Goal: Use online tool/utility: Utilize a website feature to perform a specific function

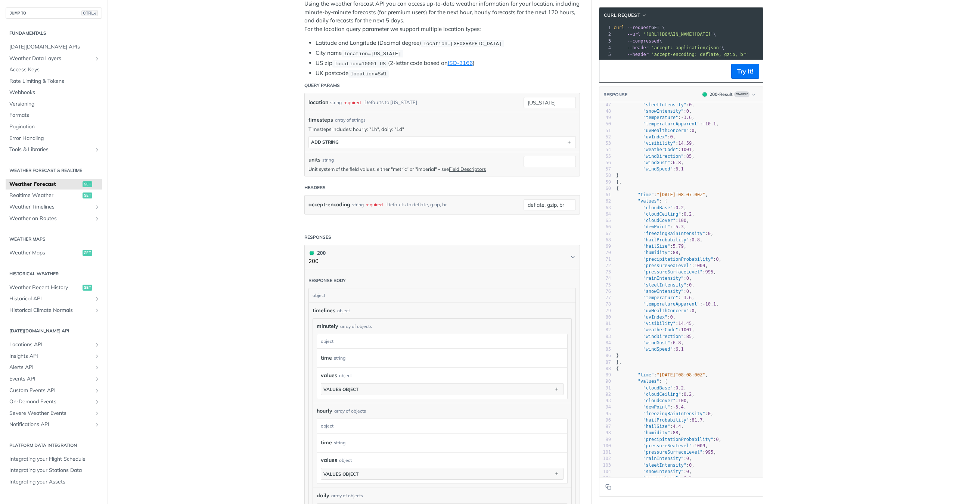
scroll to position [149, 0]
click at [507, 146] on button "ADD string" at bounding box center [442, 142] width 267 height 11
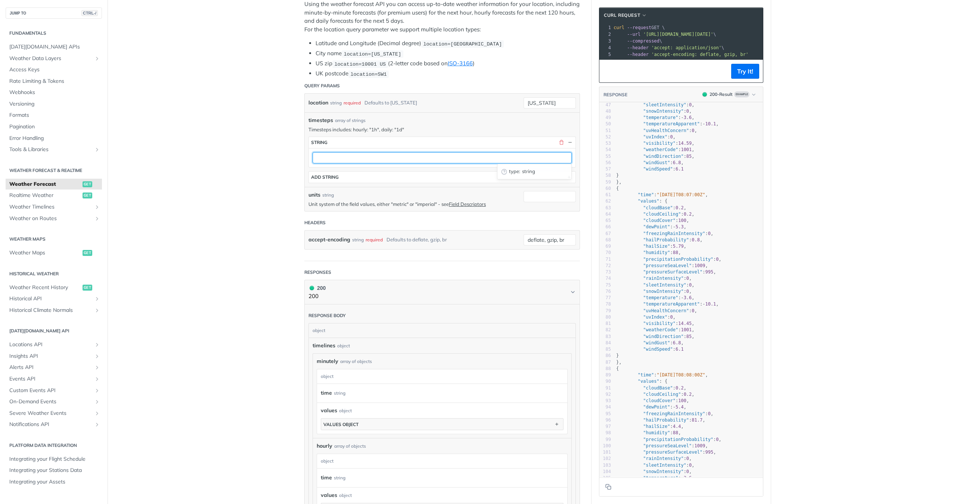
click at [457, 159] on input "text" at bounding box center [442, 157] width 259 height 11
click at [558, 143] on button "button" at bounding box center [561, 142] width 7 height 7
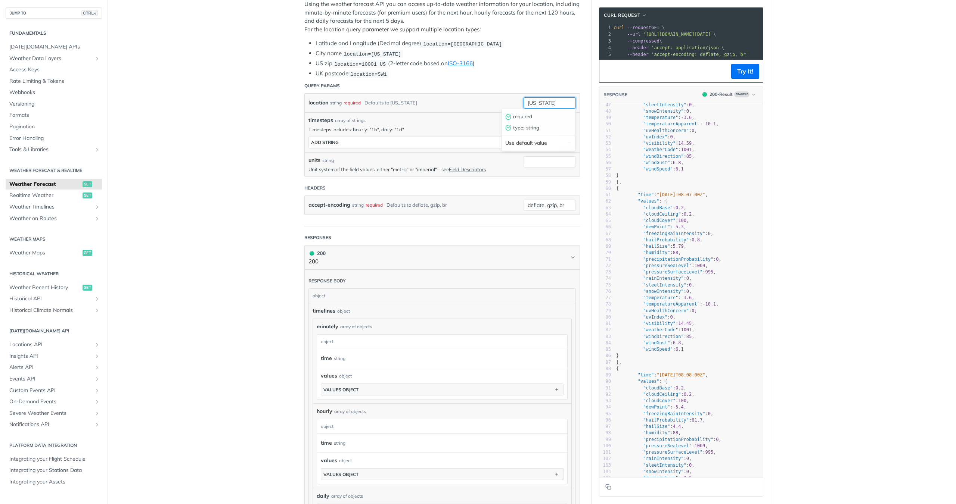
click at [544, 102] on input "[US_STATE]" at bounding box center [550, 102] width 52 height 11
click at [469, 143] on button "ADD string" at bounding box center [442, 142] width 267 height 11
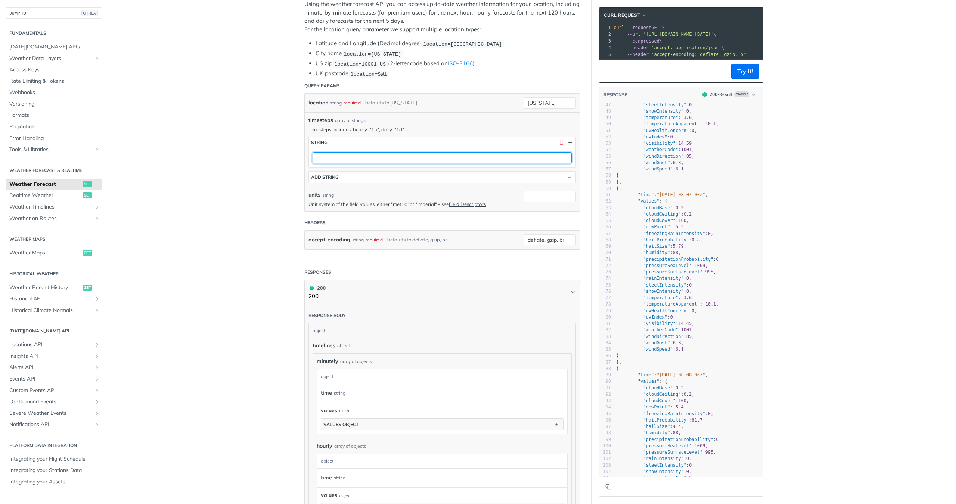
click at [443, 159] on input "text" at bounding box center [442, 157] width 259 height 11
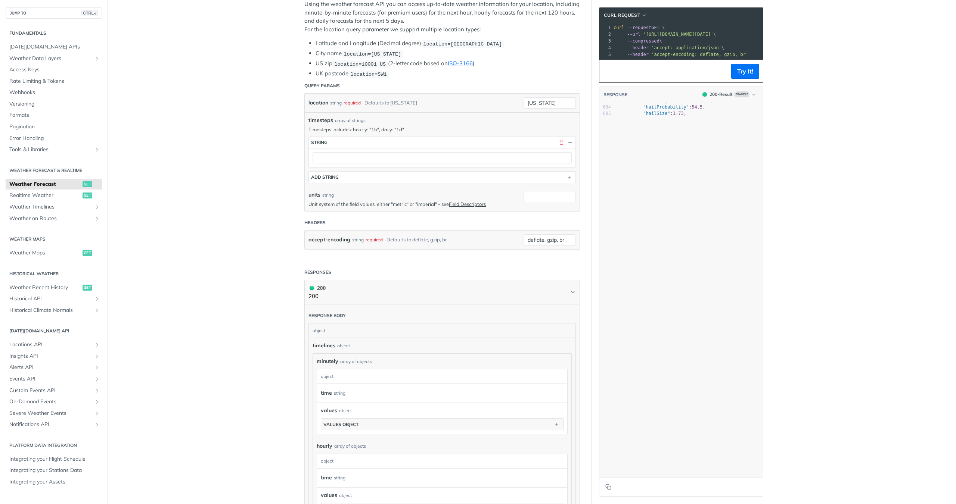
scroll to position [0, 0]
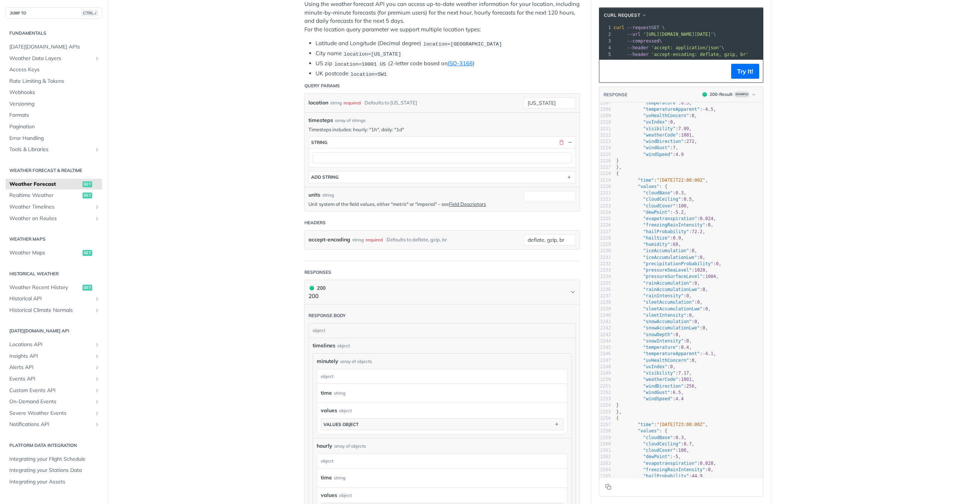
click at [722, 261] on pre ""iceAccumulationLwe" : 0 ," at bounding box center [689, 258] width 148 height 6
click at [473, 153] on input "text" at bounding box center [442, 157] width 259 height 11
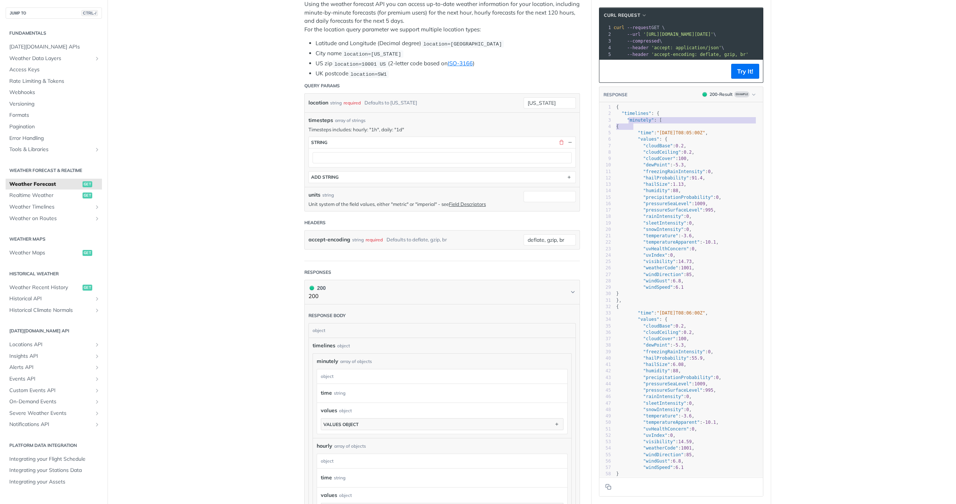
type textarea "minutely"
drag, startPoint x: 625, startPoint y: 126, endPoint x: 644, endPoint y: 126, distance: 19.0
click at [644, 123] on span ""minutely"" at bounding box center [640, 120] width 27 height 5
click at [402, 155] on input "text" at bounding box center [442, 157] width 259 height 11
paste input "minutely"
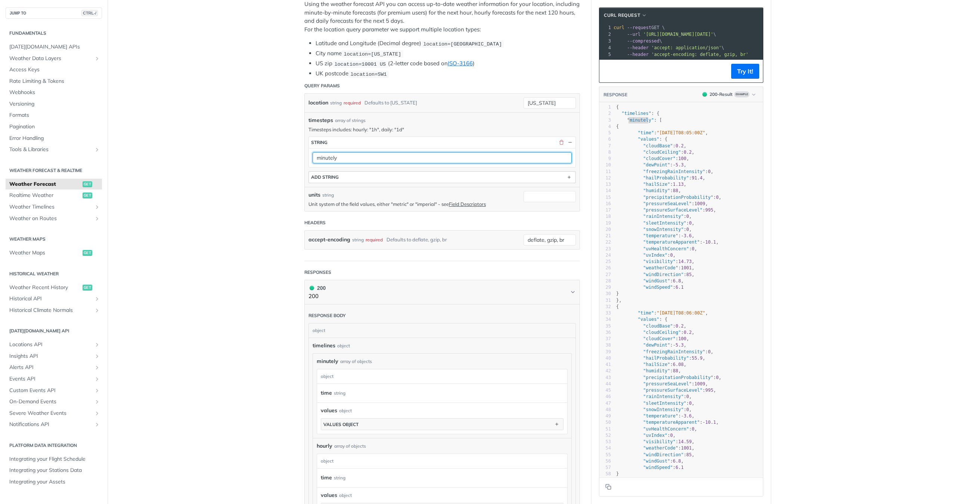
type input "minutely"
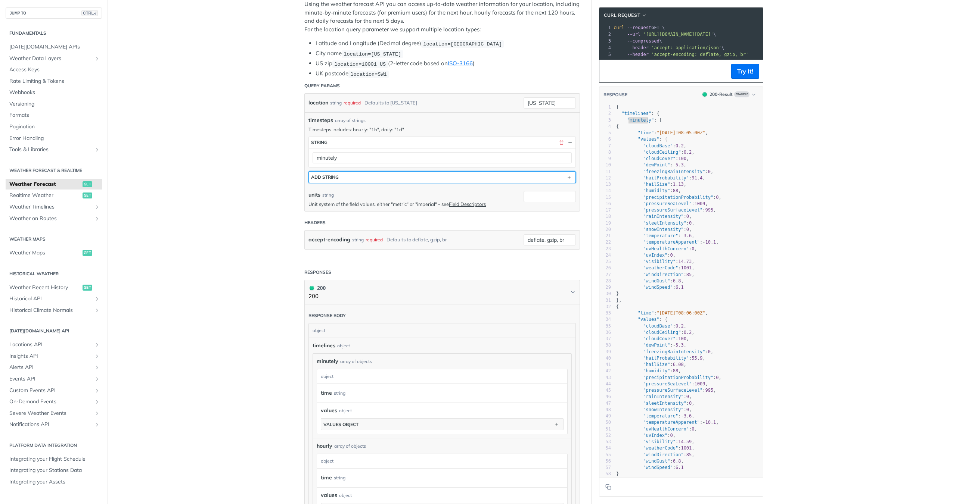
click at [399, 179] on button "ADD string" at bounding box center [442, 177] width 267 height 11
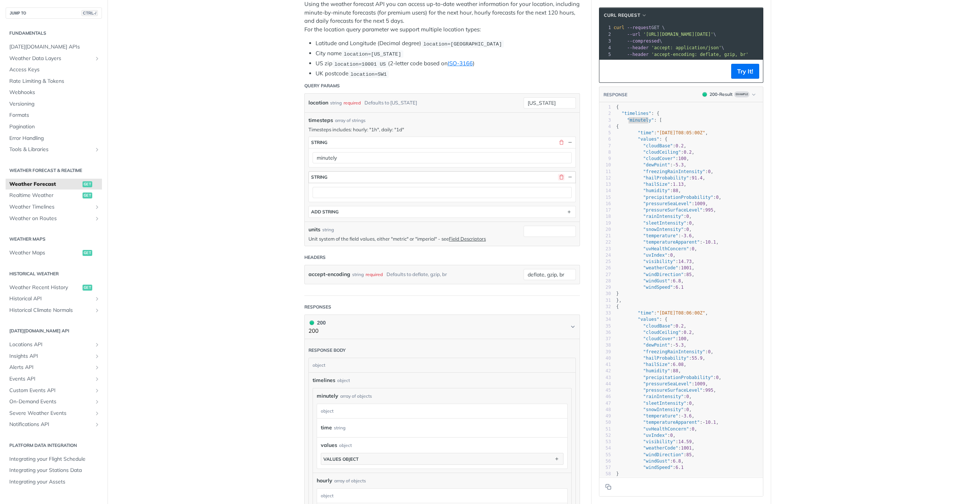
click at [558, 177] on button "button" at bounding box center [561, 177] width 7 height 7
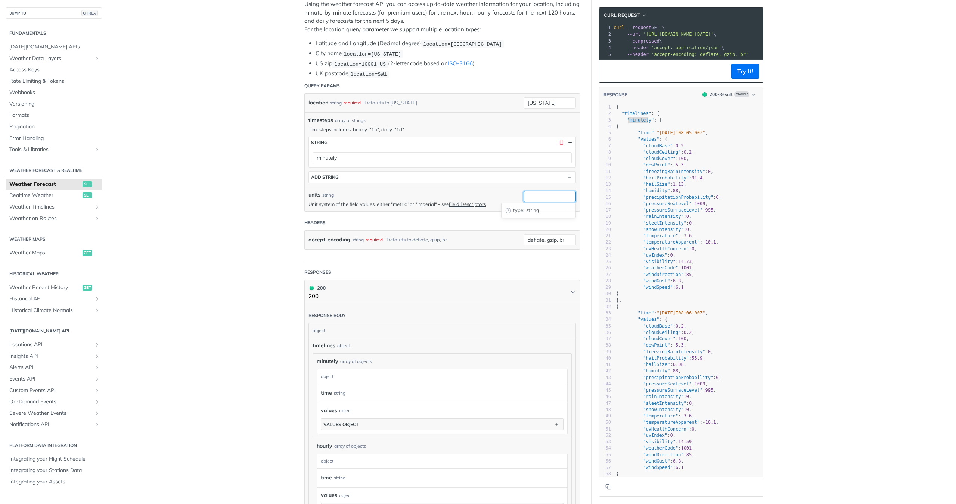
click at [534, 194] on input "units" at bounding box center [550, 196] width 52 height 11
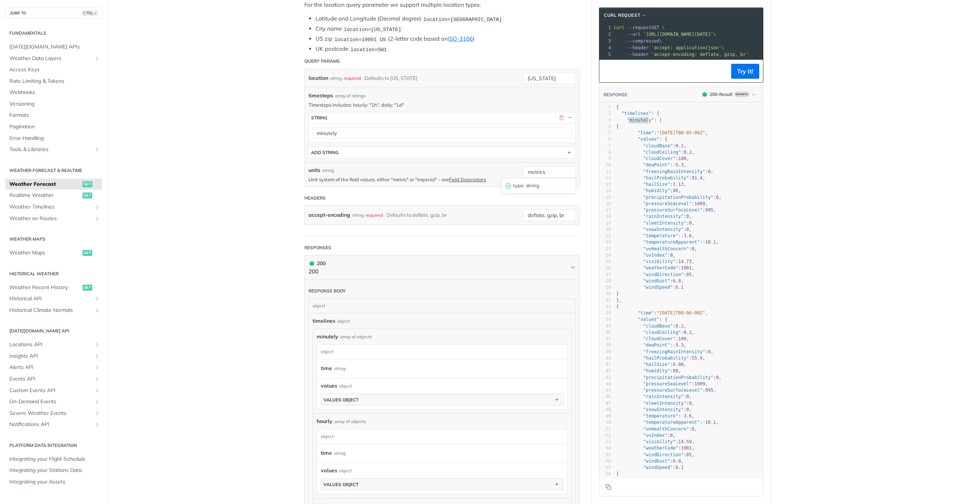
click at [370, 215] on div "required" at bounding box center [374, 215] width 17 height 11
click at [525, 215] on input "deflate, gzip, br" at bounding box center [550, 215] width 52 height 11
click at [534, 261] on div "Use default value" at bounding box center [539, 256] width 74 height 12
click at [546, 217] on input "deflate, gzip, br" at bounding box center [550, 215] width 52 height 11
click at [543, 252] on div "Use default value" at bounding box center [539, 256] width 74 height 12
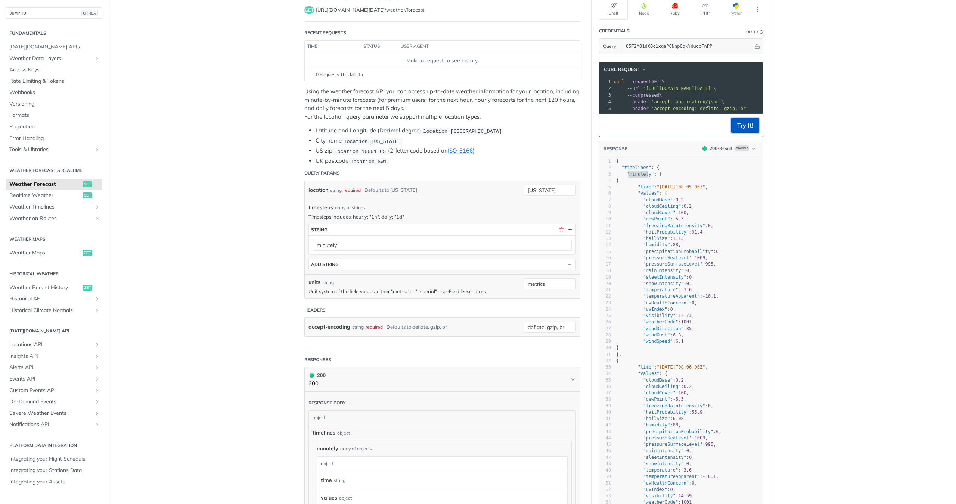
click at [749, 126] on button "Try It!" at bounding box center [745, 125] width 28 height 15
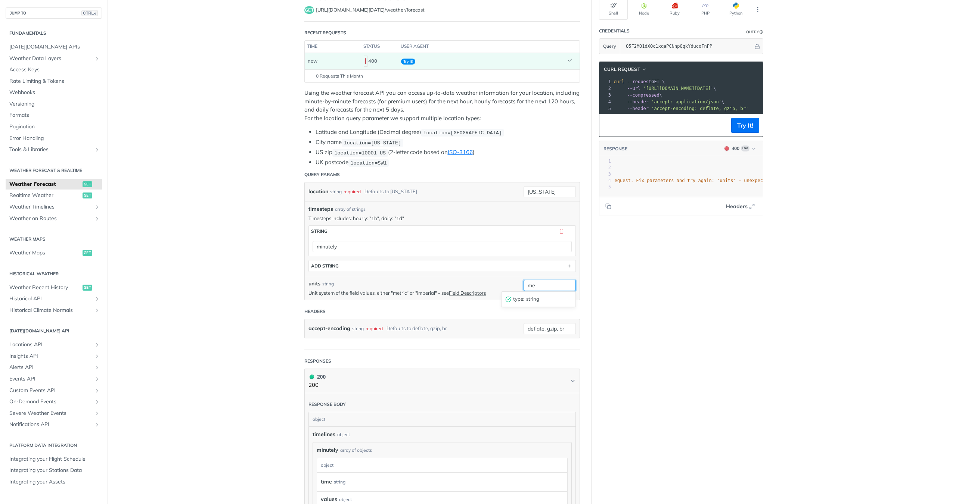
type input "m"
click at [62, 187] on span "Weather Forecast" at bounding box center [44, 184] width 71 height 7
click at [59, 190] on link "Realtime Weather get" at bounding box center [54, 195] width 96 height 11
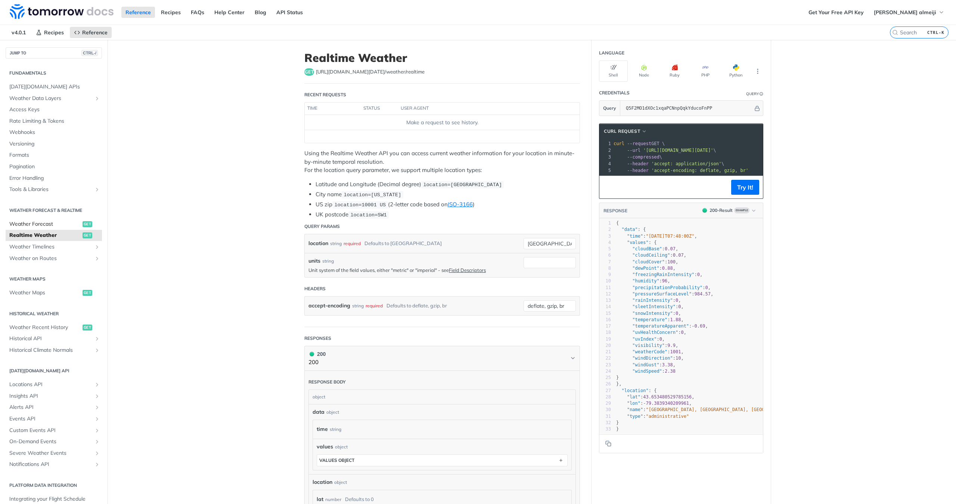
click at [44, 222] on span "Weather Forecast" at bounding box center [44, 224] width 71 height 7
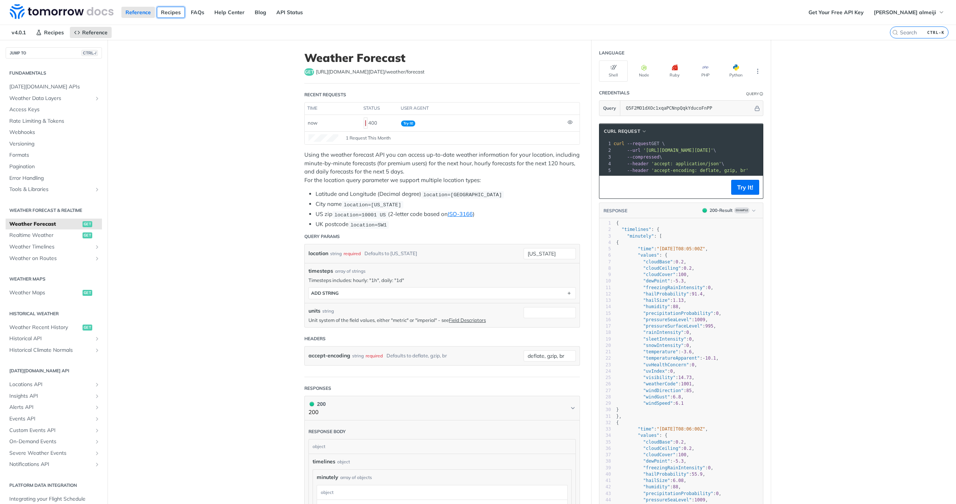
click at [181, 12] on link "Recipes" at bounding box center [171, 12] width 28 height 11
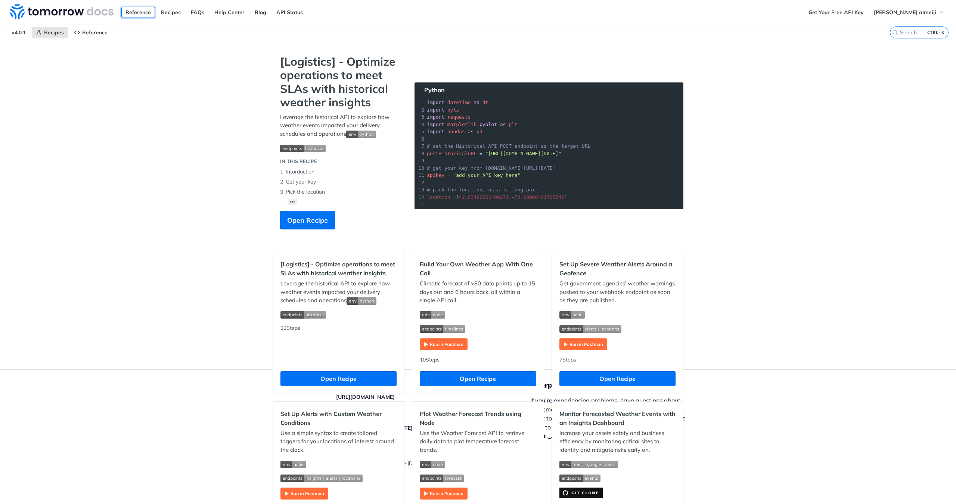
click at [127, 11] on link "Reference" at bounding box center [138, 12] width 34 height 11
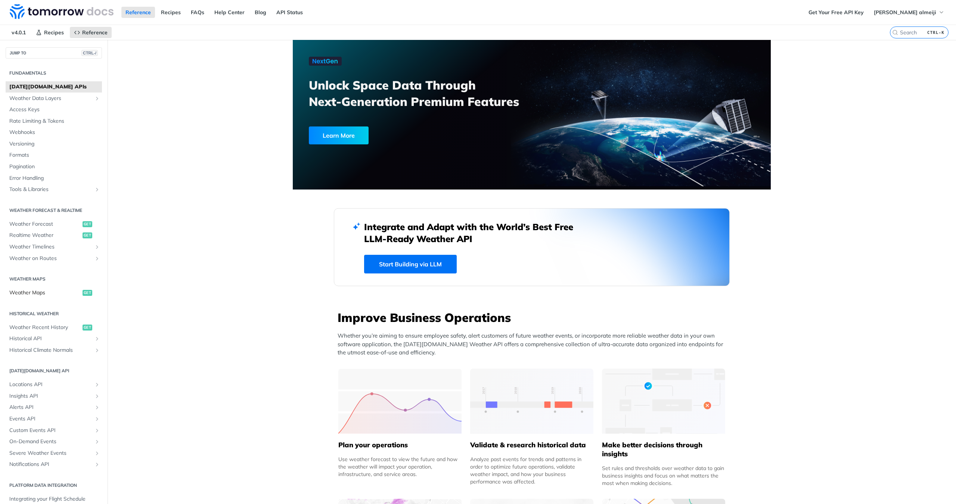
click at [61, 294] on span "Weather Maps" at bounding box center [44, 292] width 71 height 7
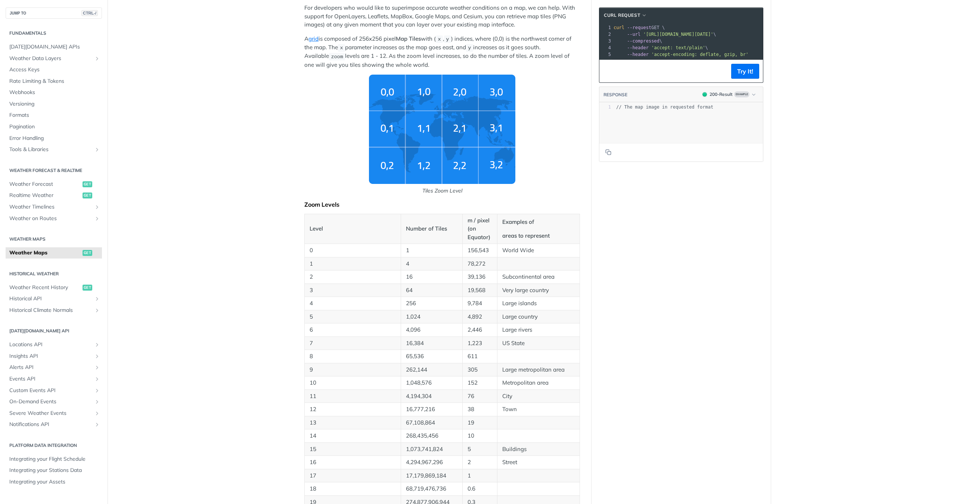
scroll to position [224, 0]
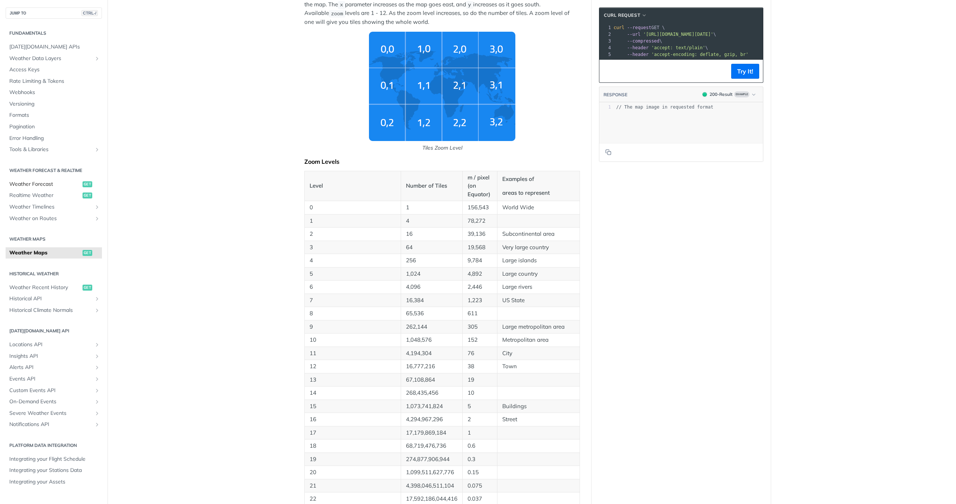
click at [54, 184] on span "Weather Forecast" at bounding box center [44, 184] width 71 height 7
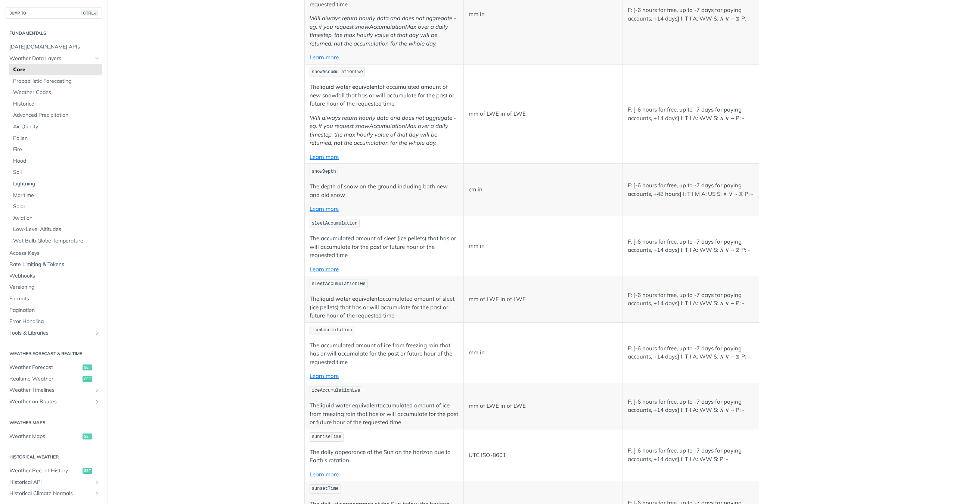
scroll to position [2155, 0]
